Goal: Find specific page/section: Find specific page/section

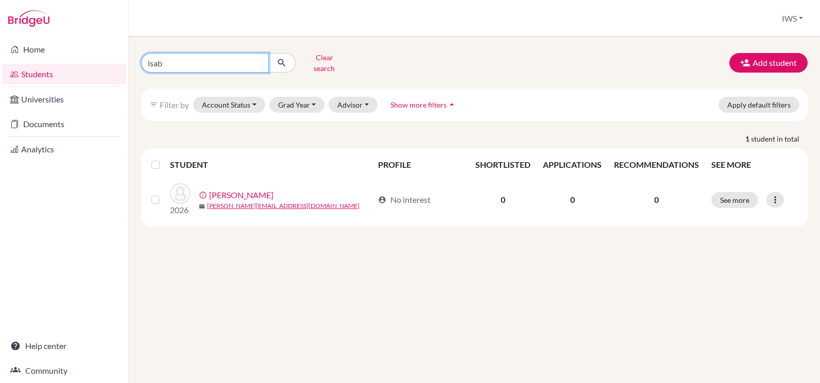
click at [223, 61] on input "isab" at bounding box center [205, 63] width 128 height 20
type input "i"
type input "logan"
click button "submit" at bounding box center [281, 63] width 27 height 20
drag, startPoint x: 254, startPoint y: 57, endPoint x: 162, endPoint y: 57, distance: 92.2
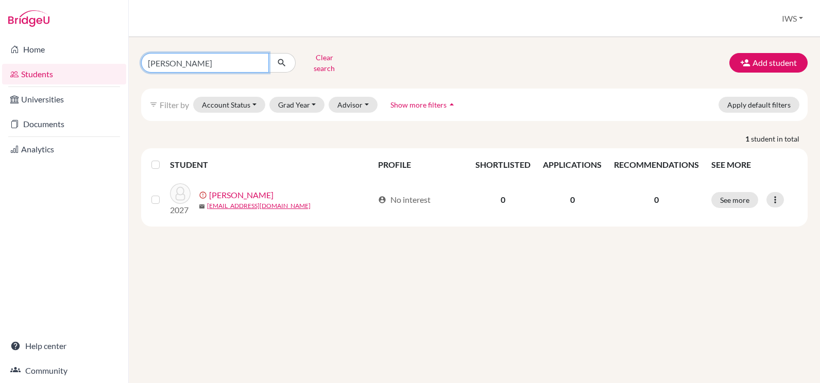
click at [163, 57] on input "logan" at bounding box center [205, 63] width 128 height 20
click at [188, 57] on input "longa" at bounding box center [205, 63] width 128 height 20
drag, startPoint x: 188, startPoint y: 57, endPoint x: 82, endPoint y: 55, distance: 106.1
click at [86, 56] on div "Home Students Universities Documents Analytics Help center Community Students o…" at bounding box center [410, 191] width 820 height 383
type input "danya"
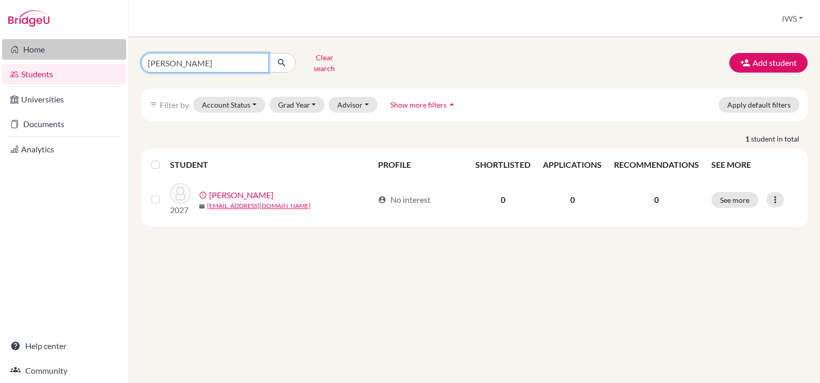
click button "submit" at bounding box center [281, 63] width 27 height 20
drag, startPoint x: 196, startPoint y: 57, endPoint x: 99, endPoint y: 52, distance: 96.5
click at [100, 52] on div "Home Students Universities Documents Analytics Help center Community Students o…" at bounding box center [410, 191] width 820 height 383
type input "[PERSON_NAME]"
click button "submit" at bounding box center [281, 63] width 27 height 20
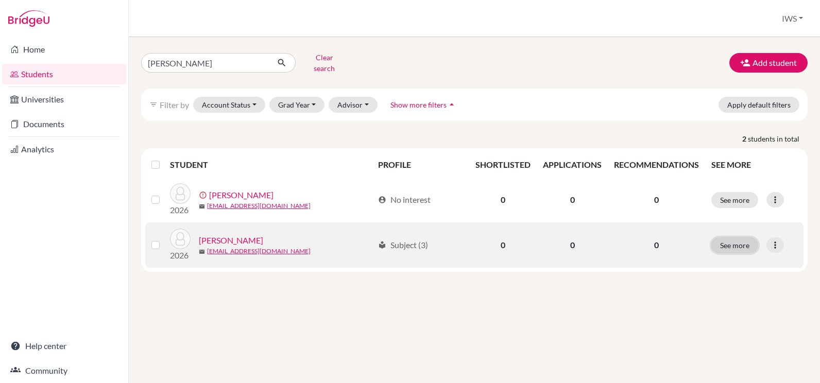
click at [745, 237] on button "See more" at bounding box center [734, 245] width 47 height 16
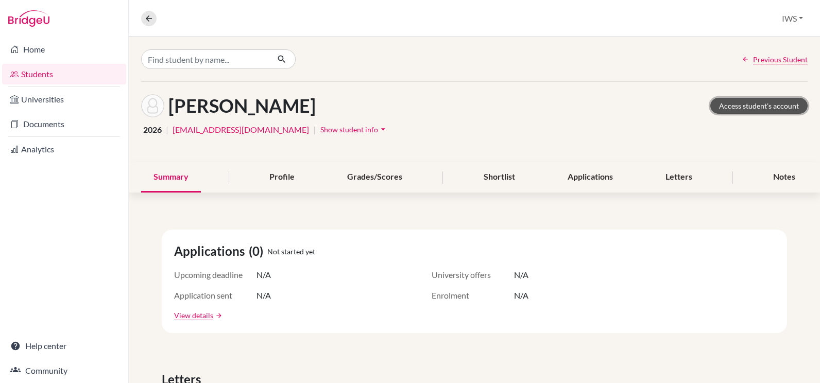
click at [734, 107] on link "Access student's account" at bounding box center [758, 106] width 97 height 16
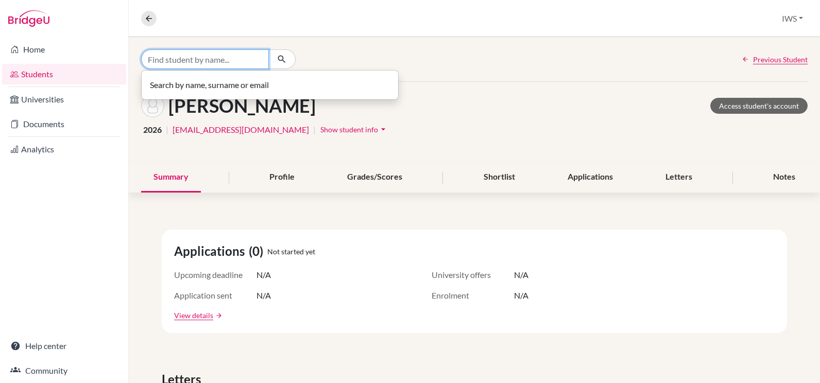
click at [195, 60] on input "Find student by name..." at bounding box center [205, 59] width 128 height 20
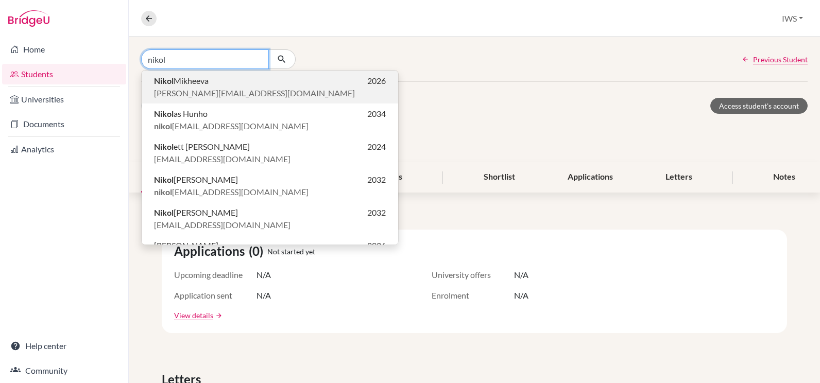
type input "nikol"
click at [197, 90] on span "polina.iodis@gmail.com" at bounding box center [254, 93] width 201 height 12
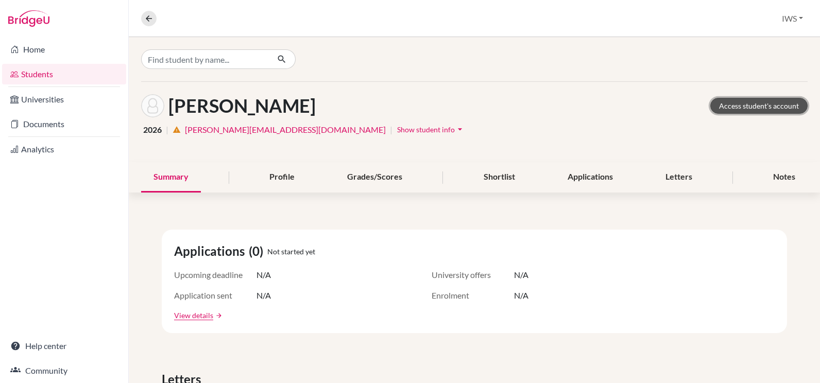
click at [746, 106] on link "Access student's account" at bounding box center [758, 106] width 97 height 16
click at [66, 65] on link "Students" at bounding box center [64, 74] width 124 height 21
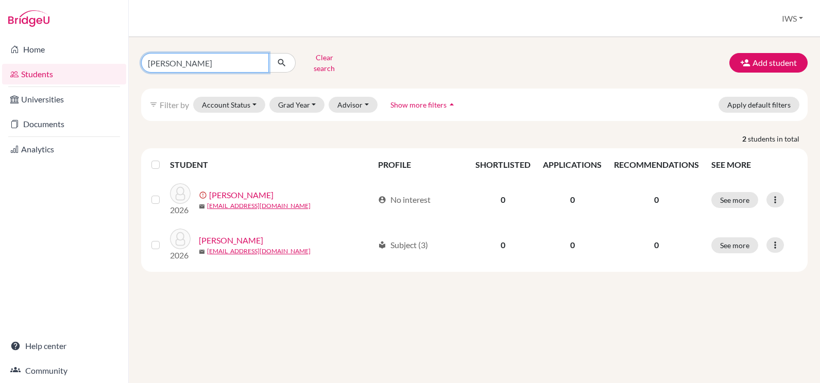
click at [191, 53] on input "[PERSON_NAME]" at bounding box center [205, 63] width 128 height 20
drag, startPoint x: 191, startPoint y: 59, endPoint x: 93, endPoint y: 54, distance: 98.0
click at [93, 54] on div "Home Students Universities Documents Analytics Help center Community Students o…" at bounding box center [410, 191] width 820 height 383
type input "rad"
click button "submit" at bounding box center [281, 63] width 27 height 20
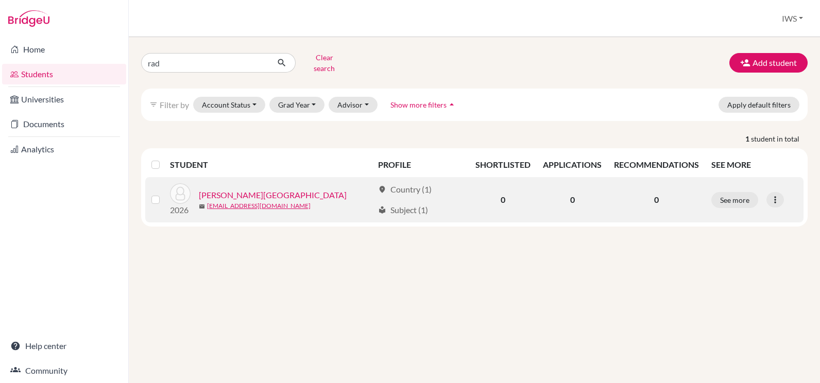
click at [213, 189] on link "[PERSON_NAME][GEOGRAPHIC_DATA]" at bounding box center [273, 195] width 148 height 12
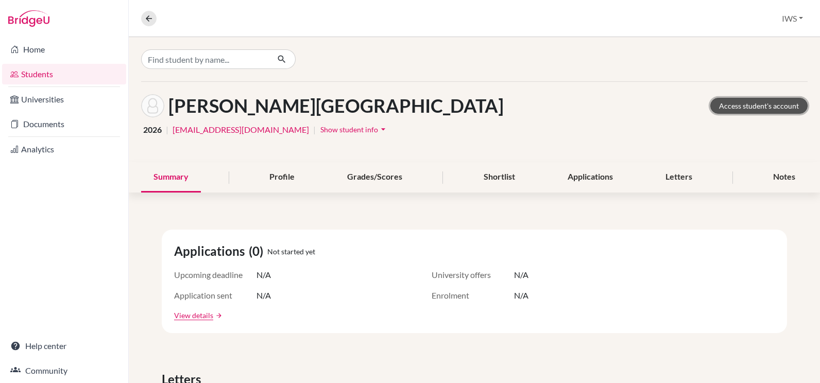
click at [789, 104] on link "Access student's account" at bounding box center [758, 106] width 97 height 16
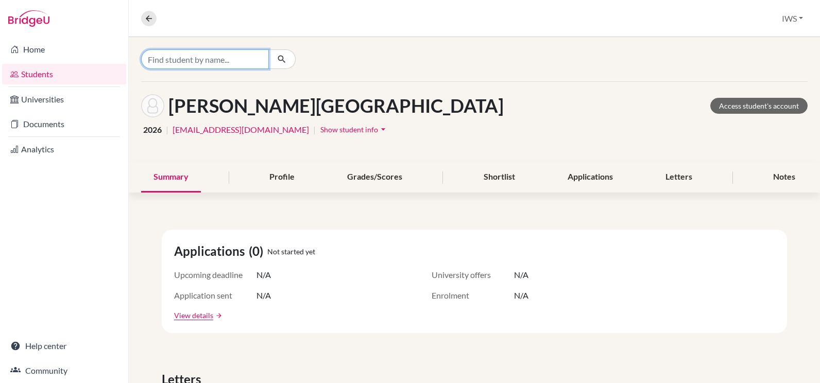
click at [197, 60] on input "Find student by name..." at bounding box center [205, 59] width 128 height 20
click at [277, 56] on icon "button" at bounding box center [282, 59] width 10 height 10
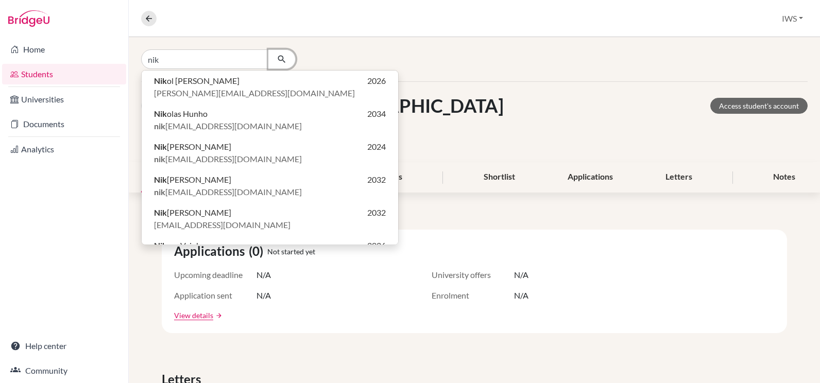
click at [277, 56] on icon "button" at bounding box center [282, 59] width 10 height 10
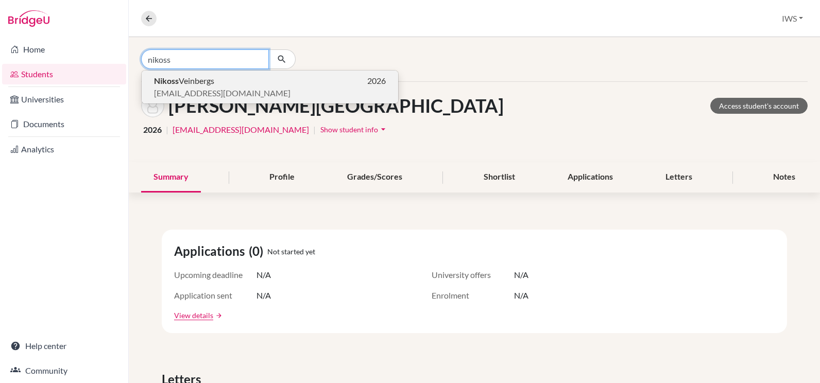
type input "nikoss"
click at [180, 89] on span "nikos.veinbergs@gmail.com" at bounding box center [222, 93] width 136 height 12
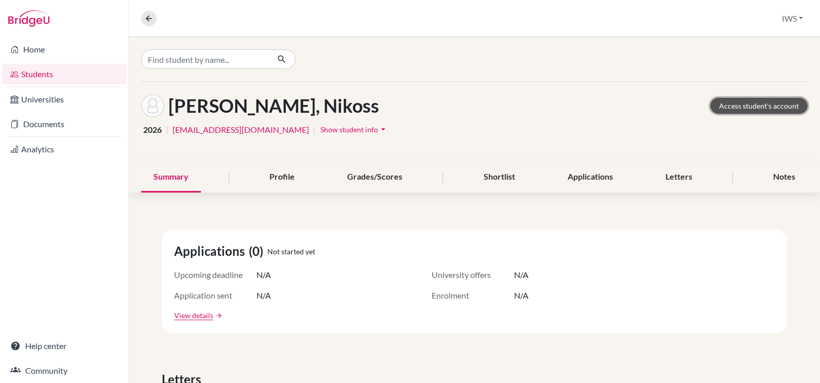
click at [750, 105] on link "Access student's account" at bounding box center [758, 106] width 97 height 16
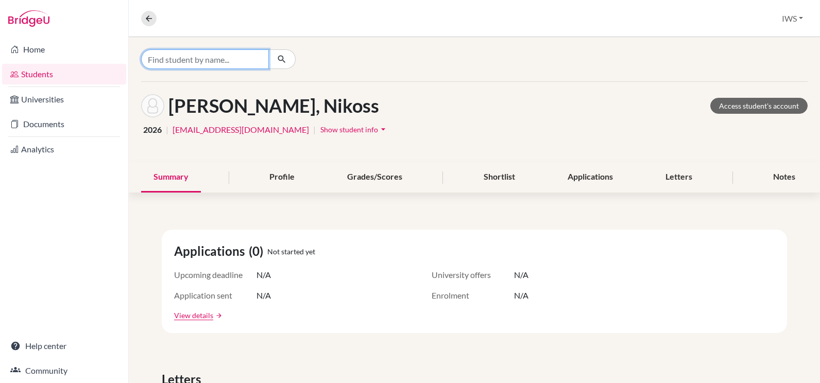
click at [172, 59] on input "Find student by name..." at bounding box center [205, 59] width 128 height 20
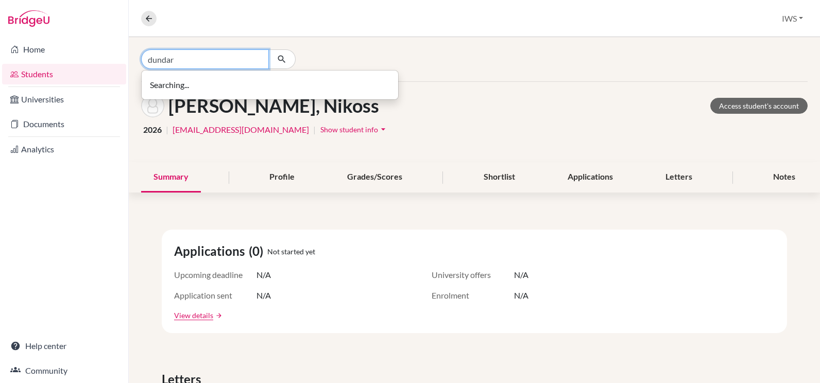
type input "dundar"
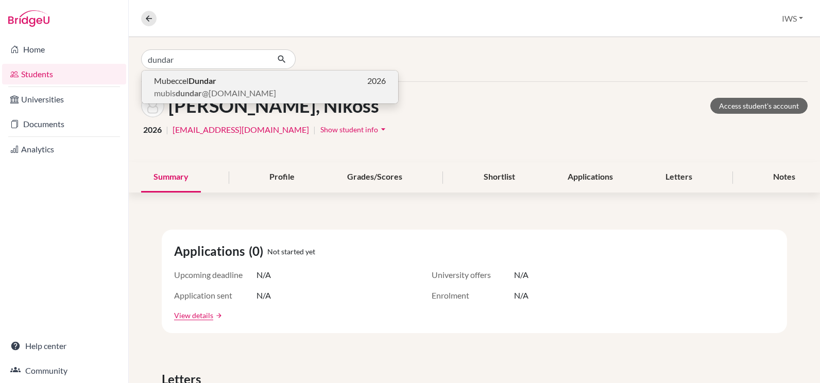
click at [194, 88] on b "dundar" at bounding box center [189, 93] width 26 height 10
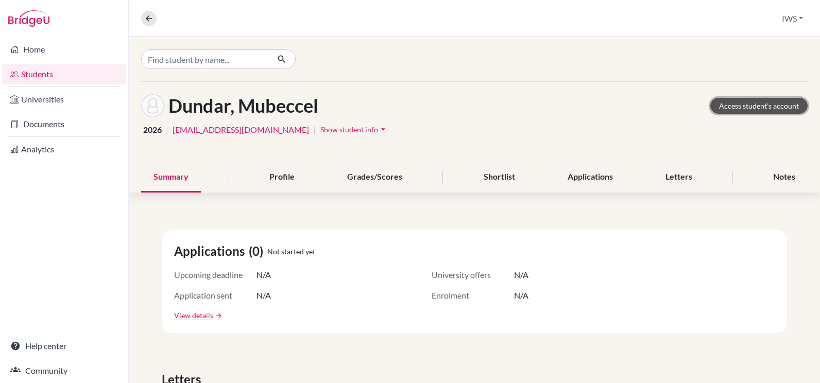
click at [722, 107] on link "Access student's account" at bounding box center [758, 106] width 97 height 16
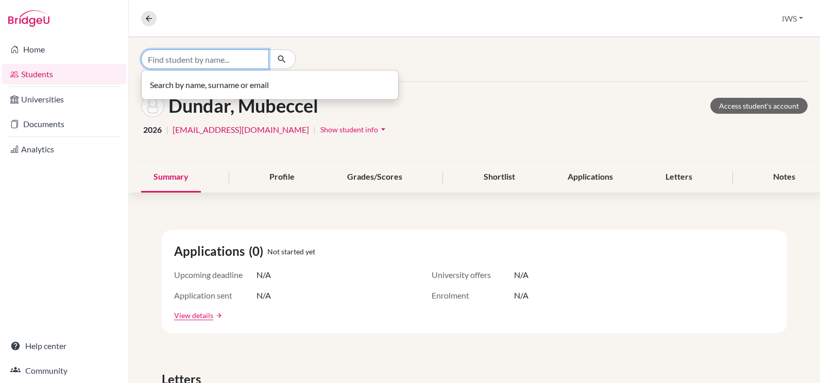
click at [227, 69] on input "Find student by name..." at bounding box center [205, 59] width 128 height 20
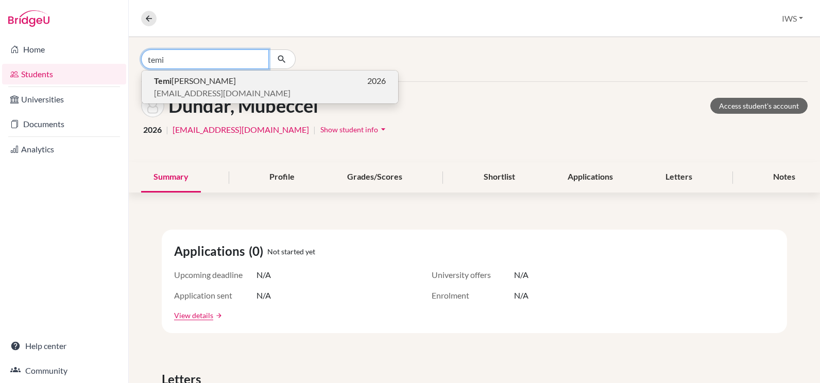
type input "temi"
click at [227, 80] on p "Temi dara Oyedotun 2026" at bounding box center [270, 81] width 232 height 12
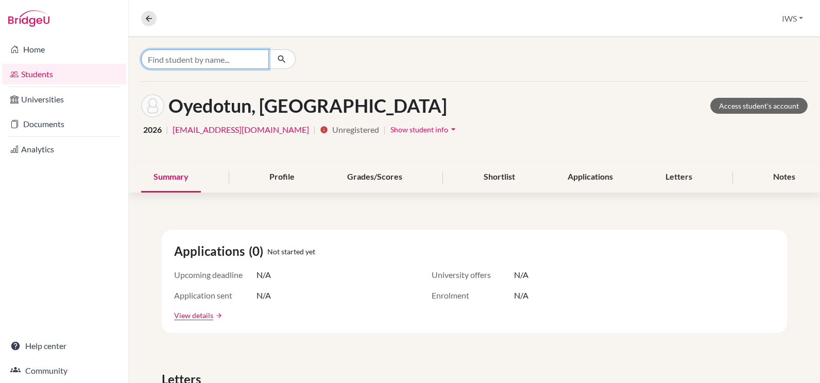
click at [211, 61] on input "Find student by name..." at bounding box center [205, 59] width 128 height 20
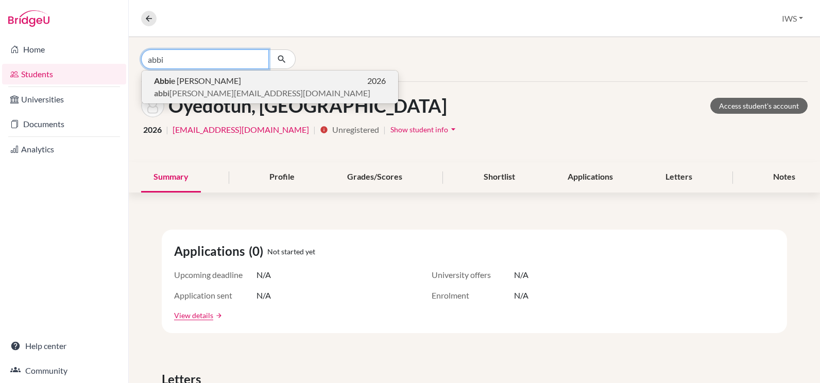
type input "abbi"
click at [220, 90] on span "abbi e.whitlock@iwschool.co.uk" at bounding box center [262, 93] width 216 height 12
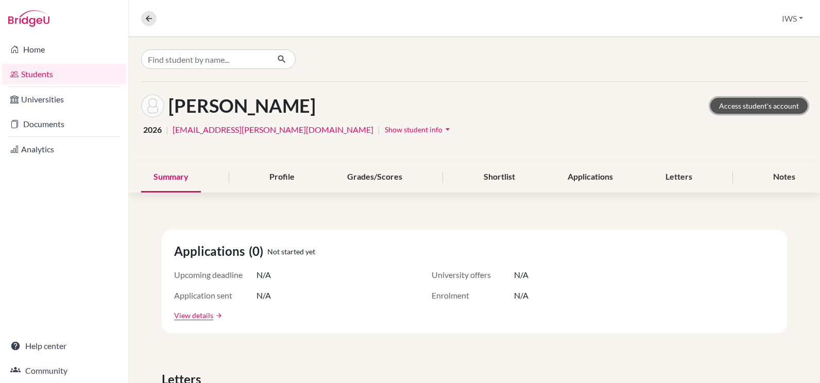
click at [771, 108] on link "Access student's account" at bounding box center [758, 106] width 97 height 16
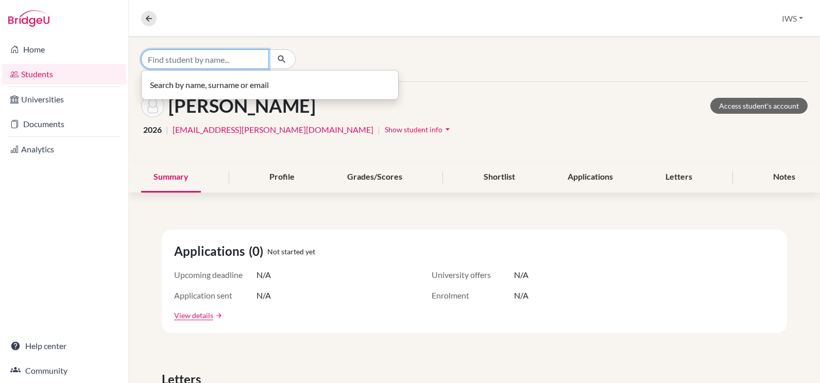
click at [204, 55] on input "Find student by name..." at bounding box center [205, 59] width 128 height 20
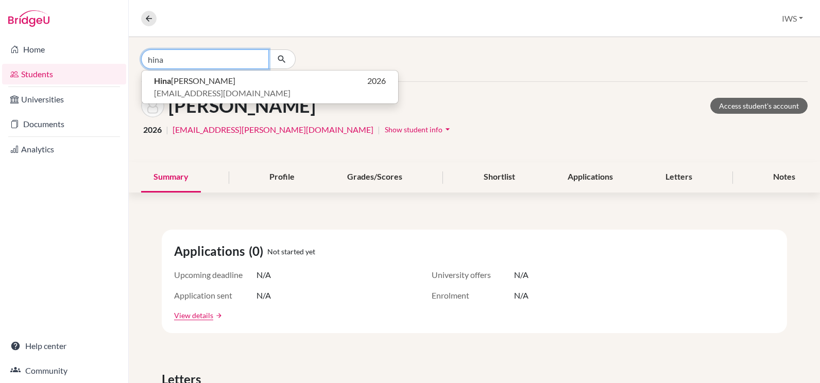
type input "hina"
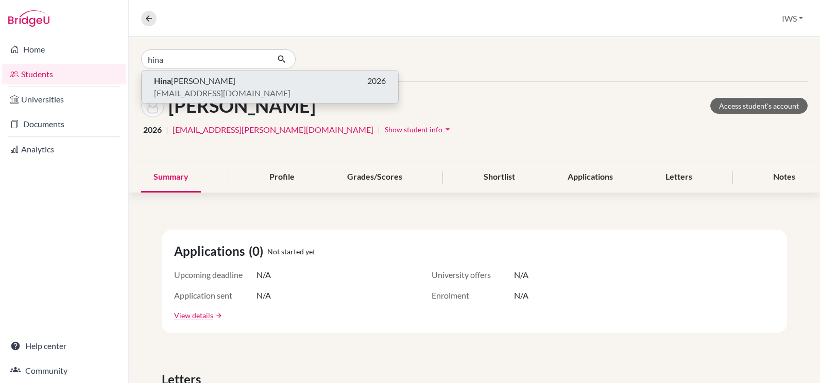
click at [212, 87] on span "[PERSON_NAME]" at bounding box center [194, 81] width 81 height 12
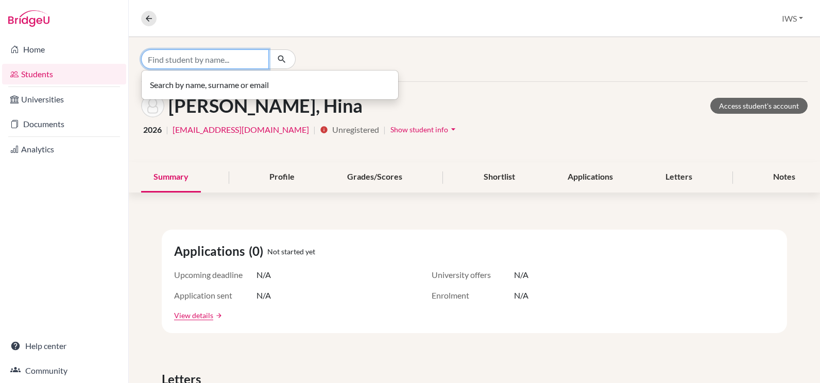
click at [202, 60] on input "Find student by name..." at bounding box center [205, 59] width 128 height 20
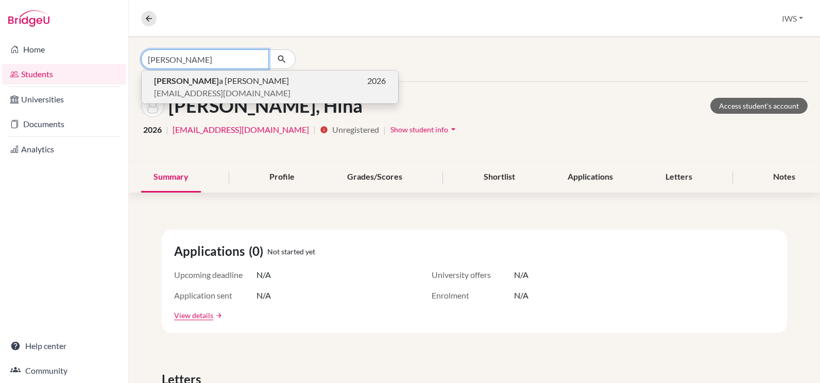
type input "[PERSON_NAME]"
click at [205, 86] on span "[PERSON_NAME]" at bounding box center [221, 81] width 135 height 12
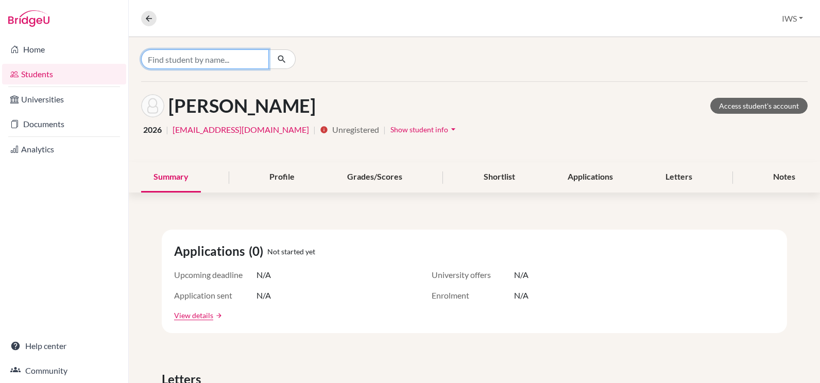
click at [228, 59] on input "Find student by name..." at bounding box center [205, 59] width 128 height 20
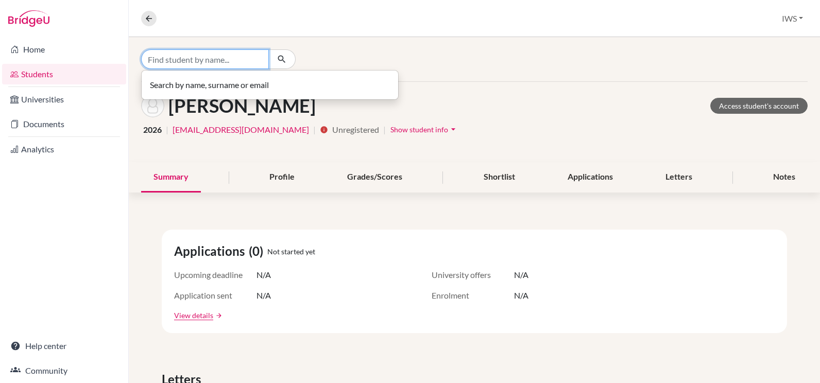
paste input "Oumouklthoum"
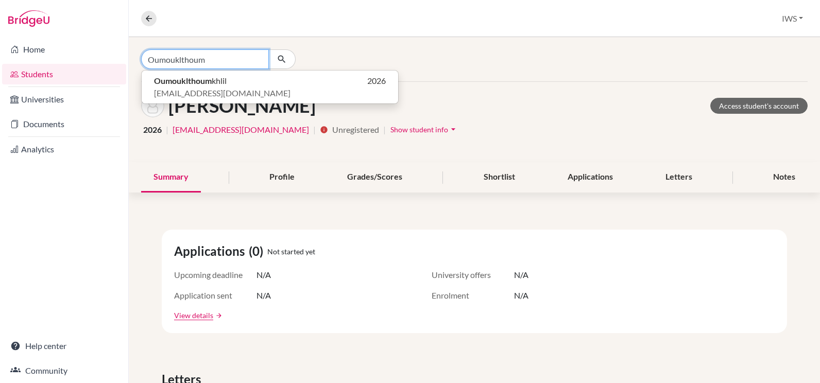
type input "Oumouklthoum"
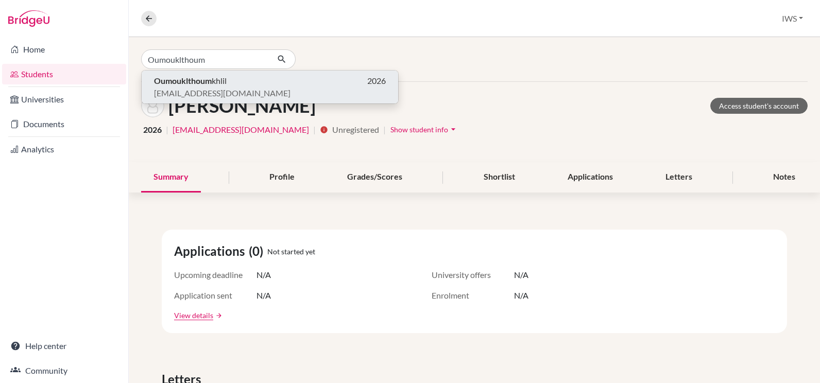
click at [225, 89] on span "[EMAIL_ADDRESS][DOMAIN_NAME]" at bounding box center [222, 93] width 136 height 12
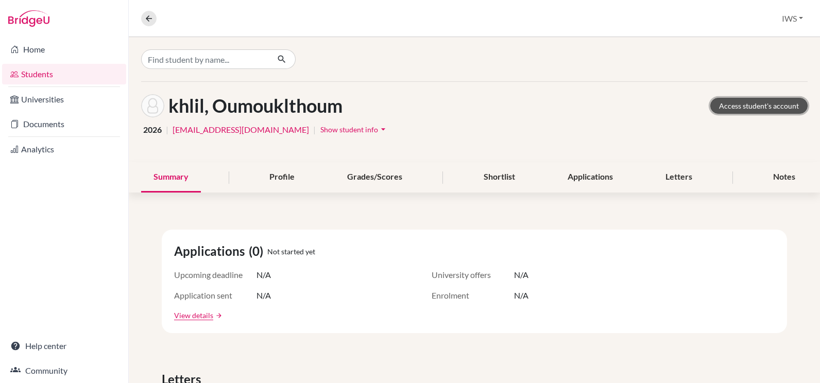
click at [763, 108] on link "Access student's account" at bounding box center [758, 106] width 97 height 16
